Goal: Complete application form

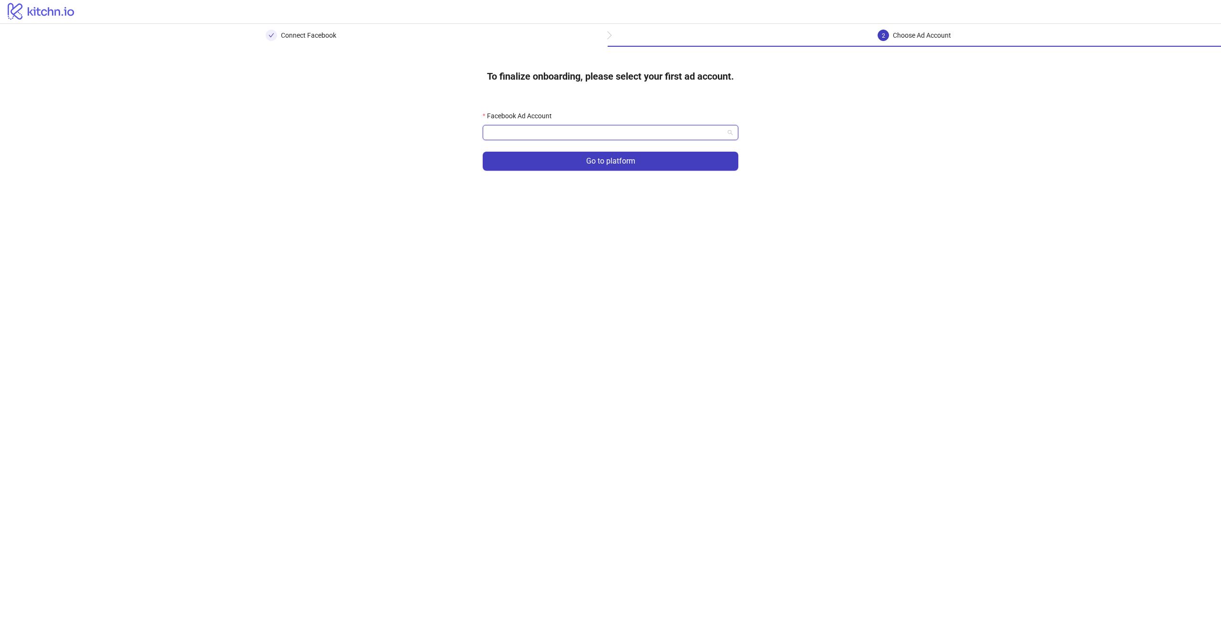
click at [564, 138] on input "Facebook Ad Account" at bounding box center [606, 132] width 236 height 14
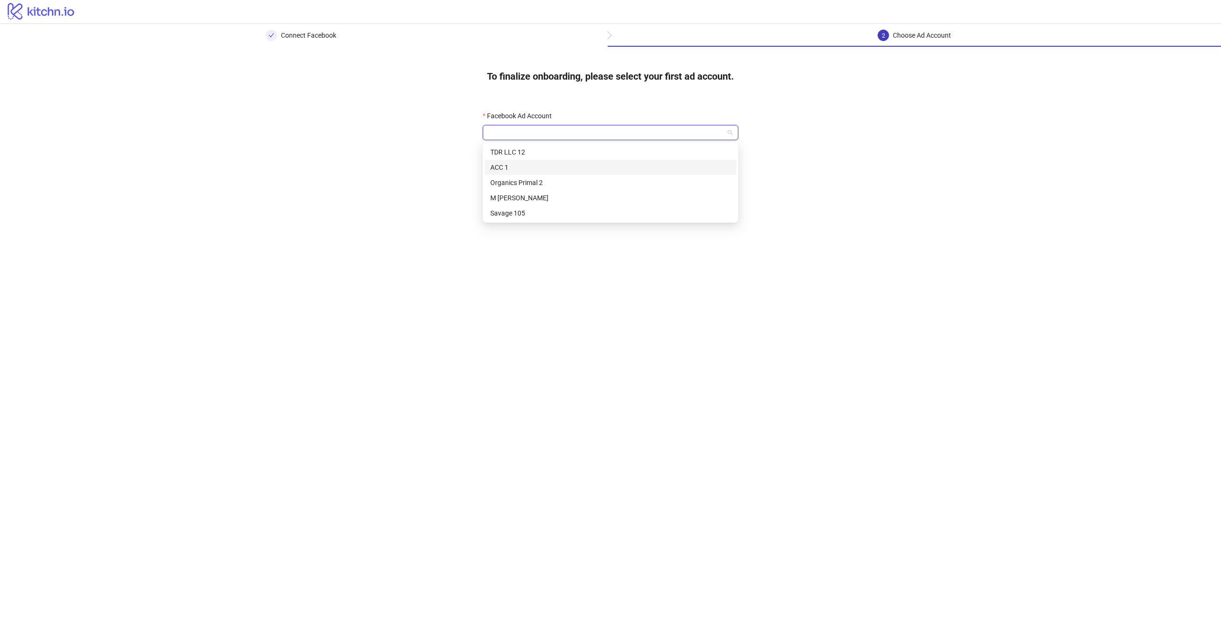
click at [513, 172] on div "ACC 1" at bounding box center [610, 167] width 240 height 10
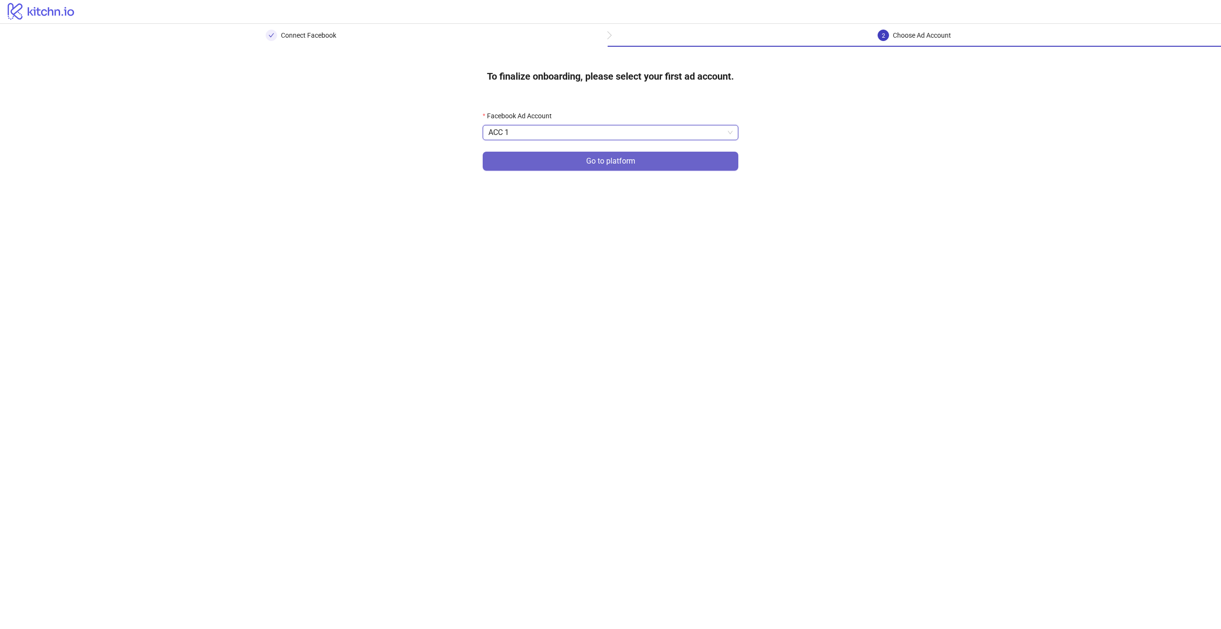
click at [551, 163] on button "Go to platform" at bounding box center [611, 161] width 256 height 19
click at [552, 145] on form "Facebook Ad Account Go to platform" at bounding box center [611, 147] width 256 height 72
click at [561, 134] on input "Facebook Ad Account" at bounding box center [606, 132] width 236 height 14
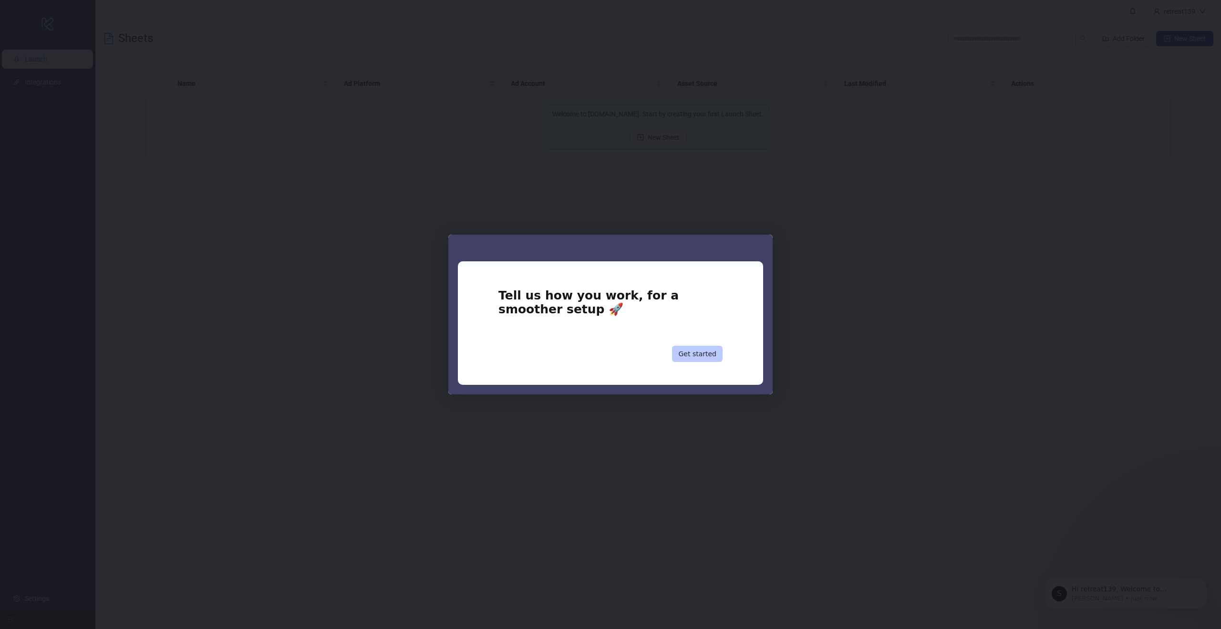
click at [703, 353] on button "Get started" at bounding box center [697, 354] width 51 height 16
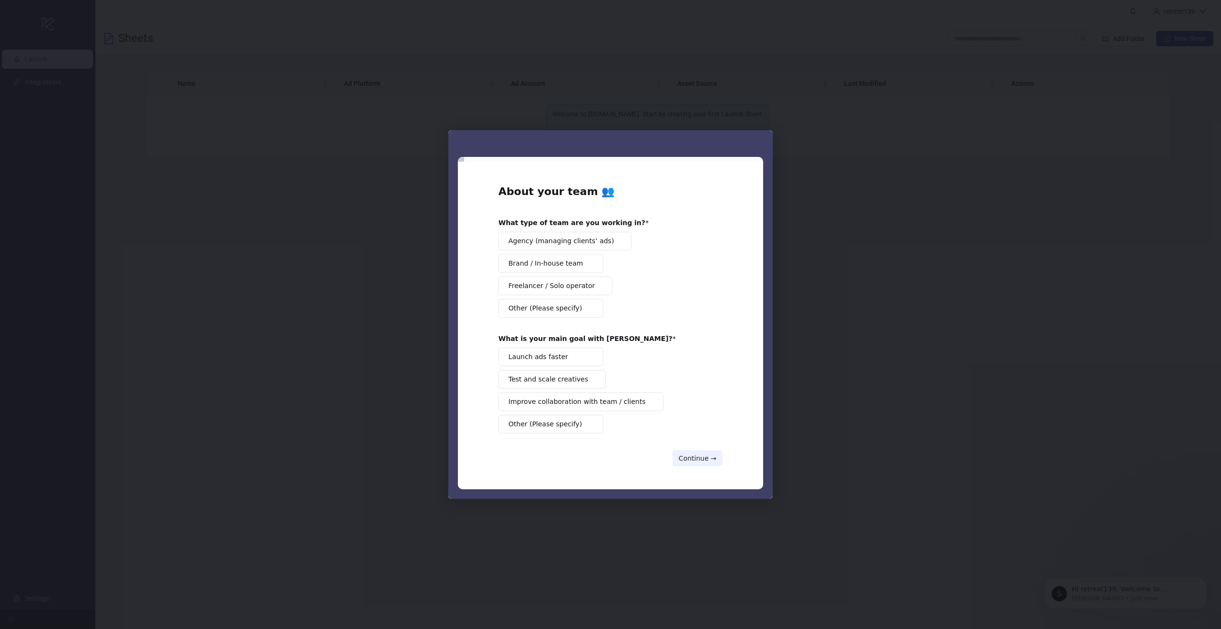
click at [580, 251] on div "Agency (managing clients’ ads) Brand / In-house team Freelancer / Solo operator…" at bounding box center [610, 275] width 224 height 86
click at [586, 247] on button "Agency (managing clients’ ads)" at bounding box center [564, 241] width 133 height 19
click at [586, 359] on span "Intercom messenger" at bounding box center [590, 357] width 8 height 8
click at [695, 466] on div "About your team 👥 What type of team are you working in? Agency (managing client…" at bounding box center [610, 326] width 305 height 328
click at [695, 466] on button "Continue →" at bounding box center [697, 458] width 50 height 16
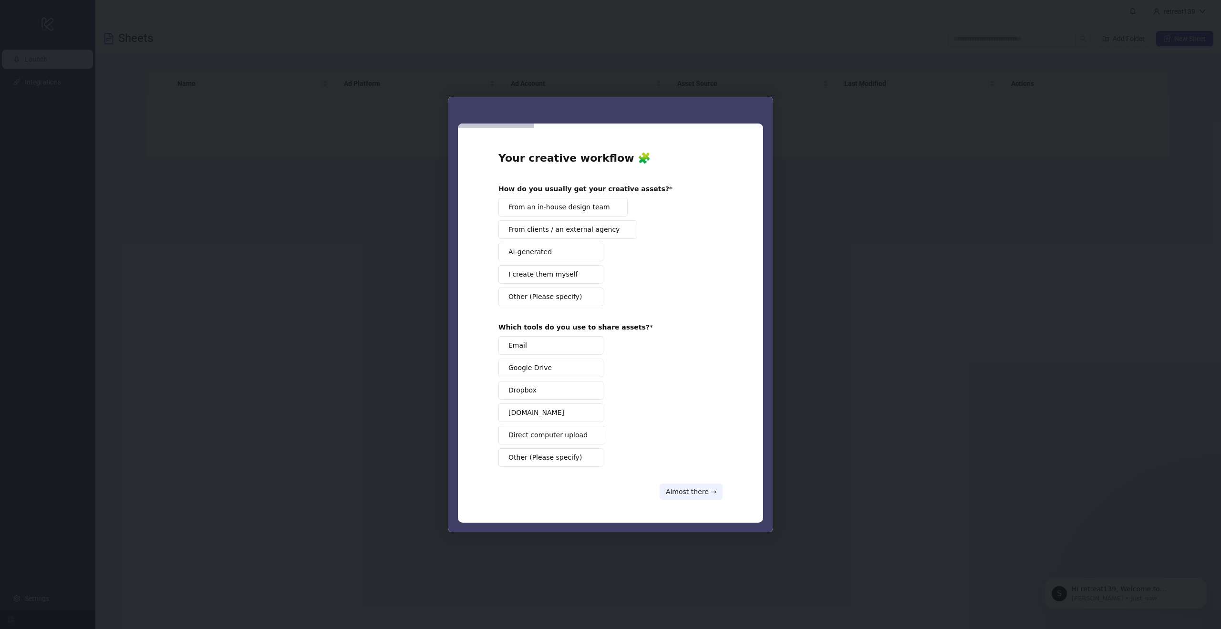
drag, startPoint x: 538, startPoint y: 206, endPoint x: 539, endPoint y: 213, distance: 7.2
click at [538, 206] on span "From an in-house design team" at bounding box center [559, 207] width 102 height 10
click at [547, 365] on span "Google Drive" at bounding box center [529, 368] width 43 height 10
click at [673, 488] on button "Almost there →" at bounding box center [691, 492] width 63 height 16
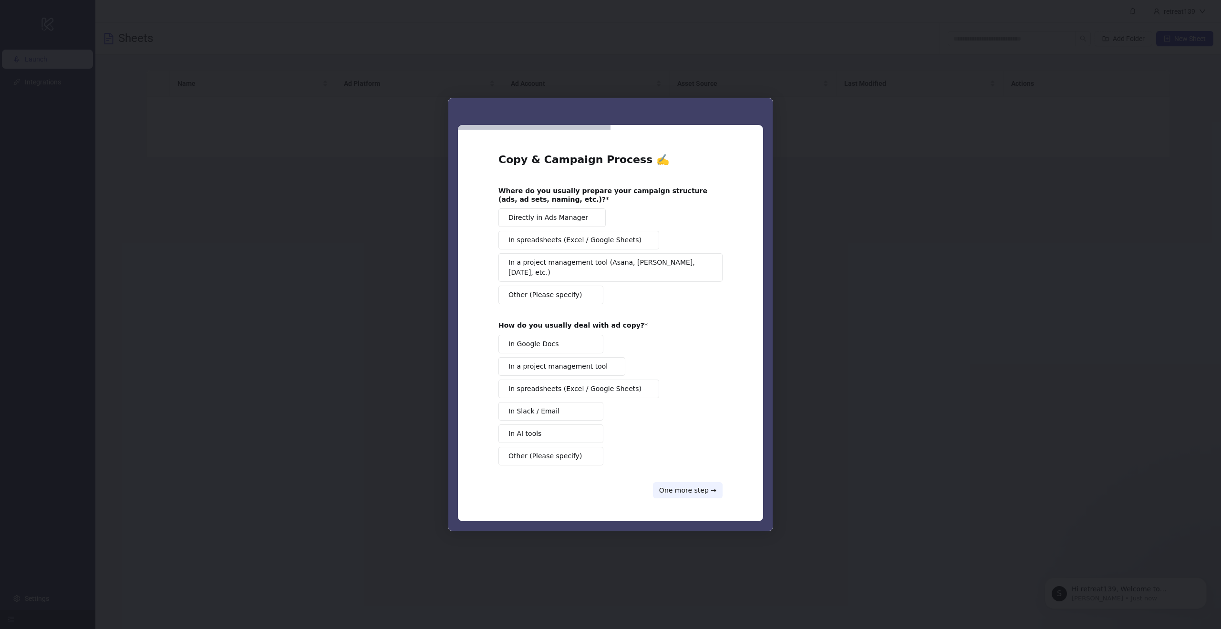
click at [581, 386] on span "In spreadsheets (Excel / Google Sheets)" at bounding box center [574, 389] width 133 height 10
click at [570, 257] on div "Directly in Ads Manager In spreadsheets (Excel / Google Sheets) In a project ma…" at bounding box center [610, 256] width 224 height 96
drag, startPoint x: 570, startPoint y: 262, endPoint x: 649, endPoint y: 431, distance: 186.3
click at [571, 261] on button "In a project management tool (Asana, [PERSON_NAME], [DATE], etc.)" at bounding box center [610, 267] width 224 height 29
click at [691, 493] on div "Copy & Campaign Process ✍️ Where do you usually prepare your campaign structure…" at bounding box center [610, 325] width 305 height 391
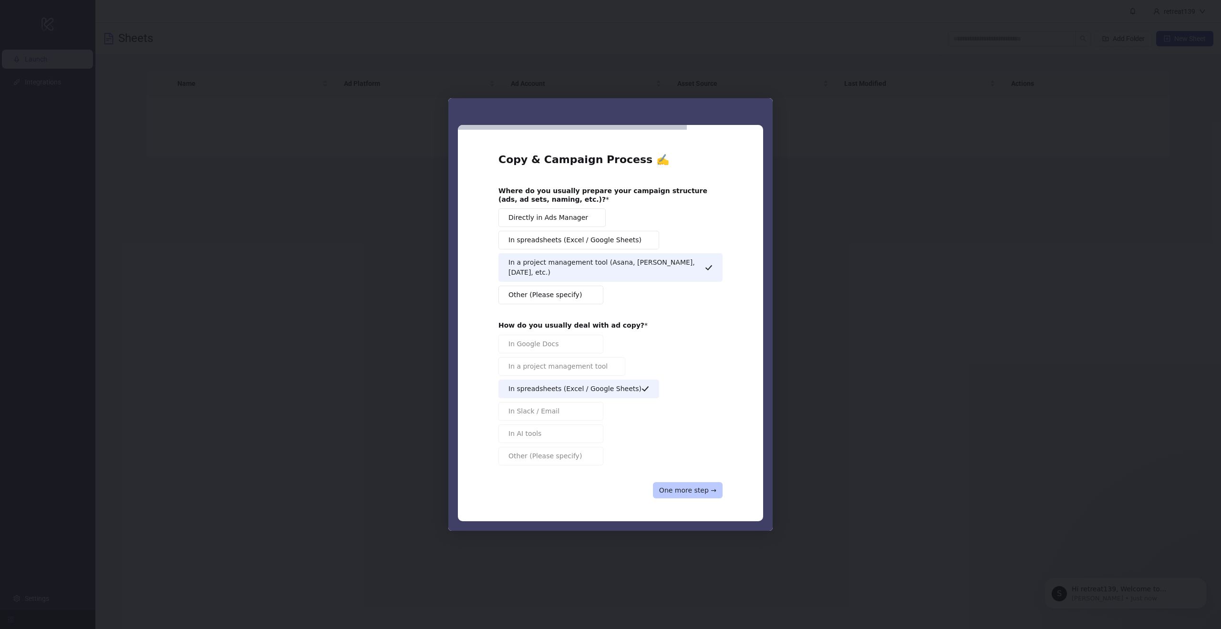
click at [693, 491] on button "One more step →" at bounding box center [688, 490] width 70 height 16
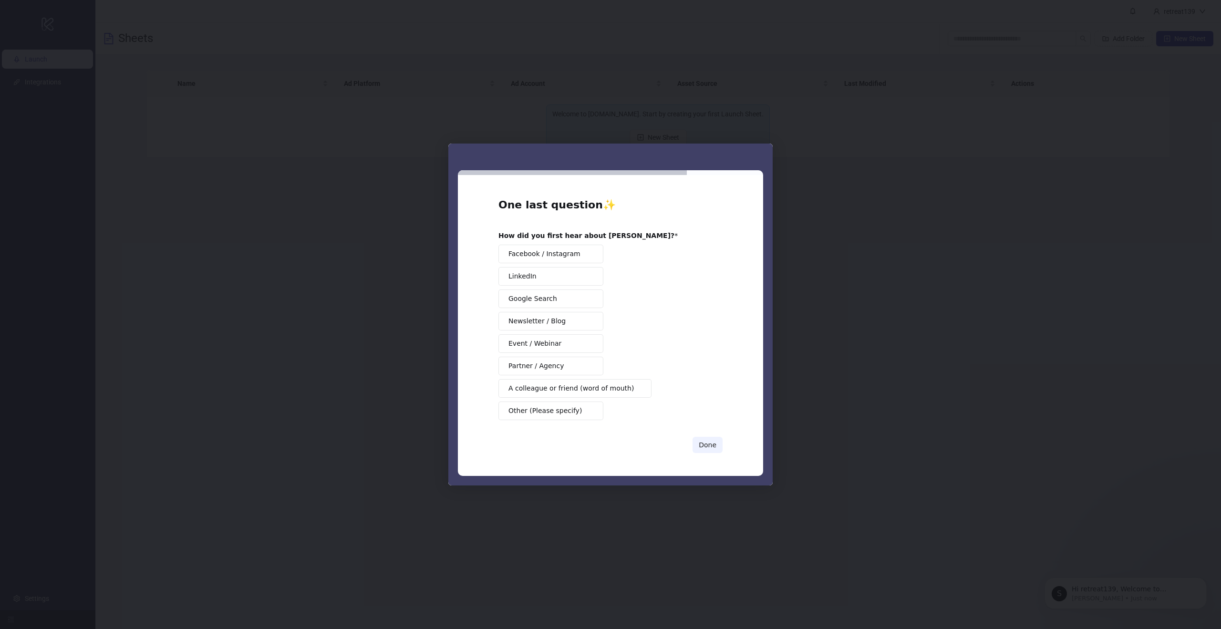
click at [544, 259] on span "Facebook / Instagram" at bounding box center [544, 254] width 72 height 10
click at [711, 444] on button "Done" at bounding box center [708, 445] width 30 height 16
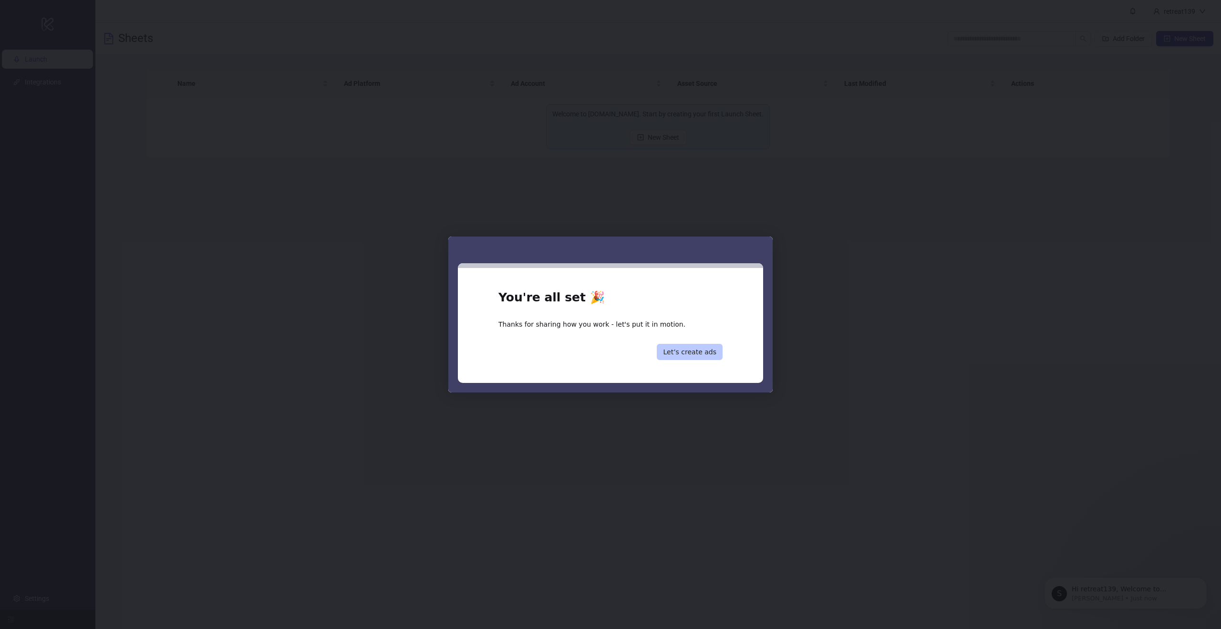
click at [707, 354] on button "Let’s create ads" at bounding box center [690, 352] width 66 height 16
